Goal: Information Seeking & Learning: Learn about a topic

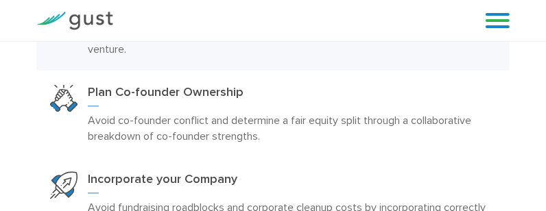
scroll to position [1440, 0]
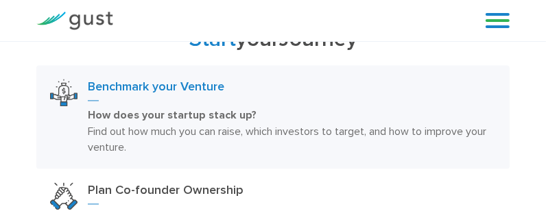
click at [160, 90] on h3 "Benchmark your Venture" at bounding box center [292, 90] width 408 height 22
click at [209, 117] on strong "How does your startup stack up?" at bounding box center [172, 115] width 169 height 14
click at [169, 96] on h3 "Benchmark your Venture" at bounding box center [292, 90] width 408 height 22
click at [169, 91] on h3 "Benchmark your Venture" at bounding box center [292, 90] width 408 height 22
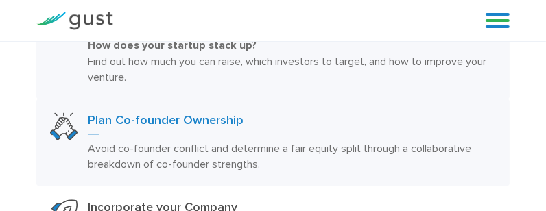
scroll to position [1578, 0]
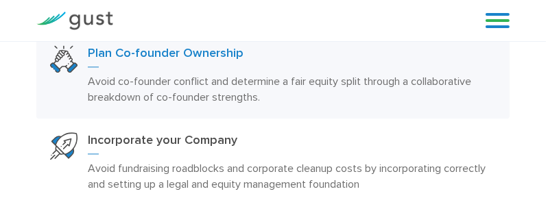
click at [251, 93] on p "Avoid co-founder conflict and determine a fair equity split through a collabora…" at bounding box center [292, 89] width 408 height 32
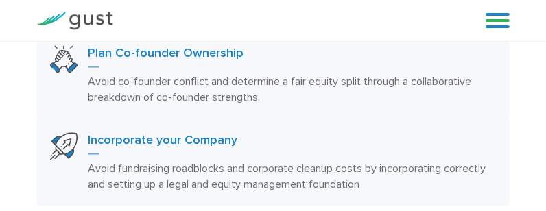
click at [274, 174] on p "Avoid fundraising roadblocks and corporate cleanup costs by incorporating corre…" at bounding box center [292, 177] width 408 height 32
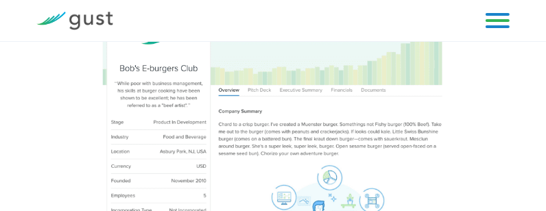
scroll to position [1920, 0]
click at [255, 88] on img at bounding box center [272, 115] width 473 height 364
click at [294, 88] on img at bounding box center [272, 115] width 473 height 364
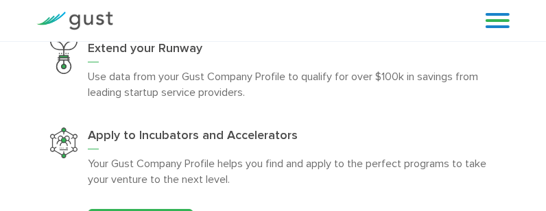
scroll to position [2263, 0]
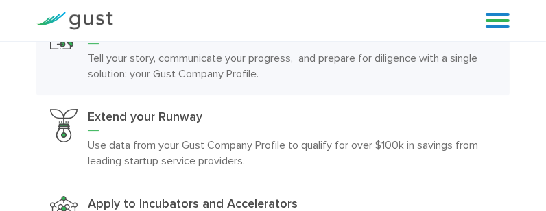
click at [492, 27] on link at bounding box center [498, 20] width 24 height 21
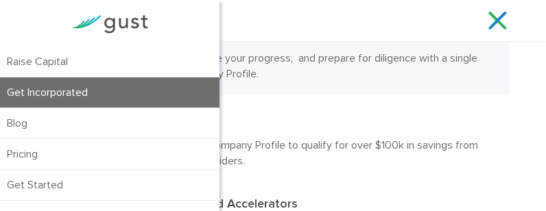
scroll to position [68, 0]
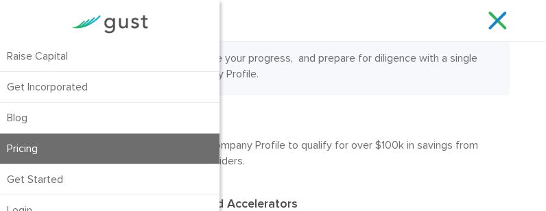
click at [44, 146] on link "Pricing" at bounding box center [109, 149] width 219 height 30
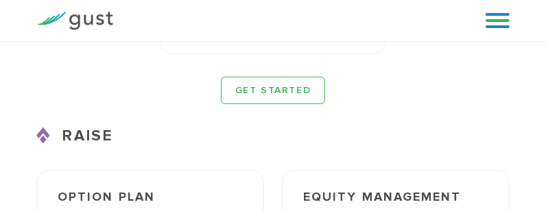
scroll to position [3223, 0]
